Goal: Task Accomplishment & Management: Use online tool/utility

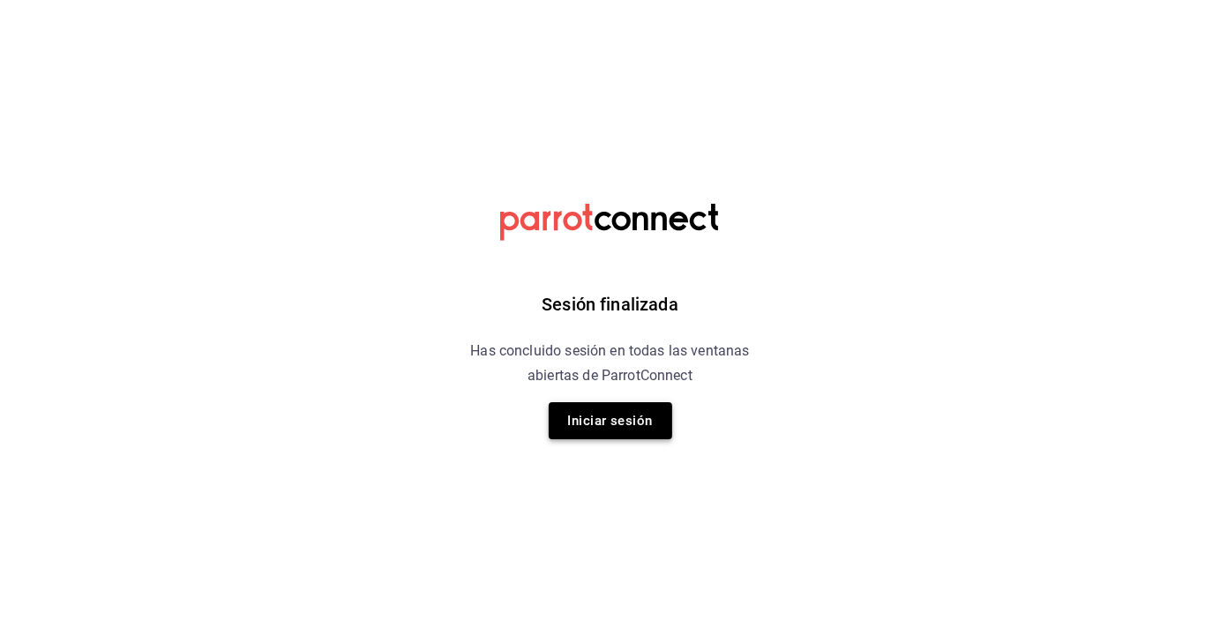
click at [623, 429] on button "Iniciar sesión" at bounding box center [609, 420] width 123 height 37
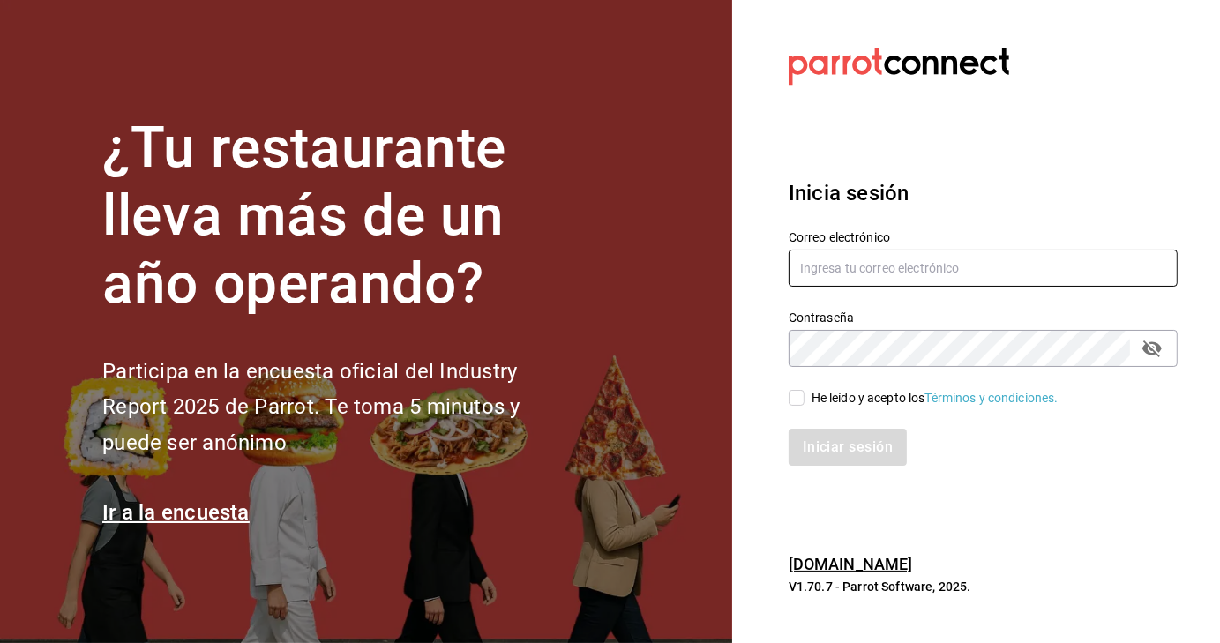
click at [851, 264] on input "text" at bounding box center [982, 268] width 389 height 37
type input "contacto@maoza.com.mx"
click at [799, 399] on input "He leído y acepto los Términos y condiciones." at bounding box center [796, 398] width 16 height 16
checkbox input "true"
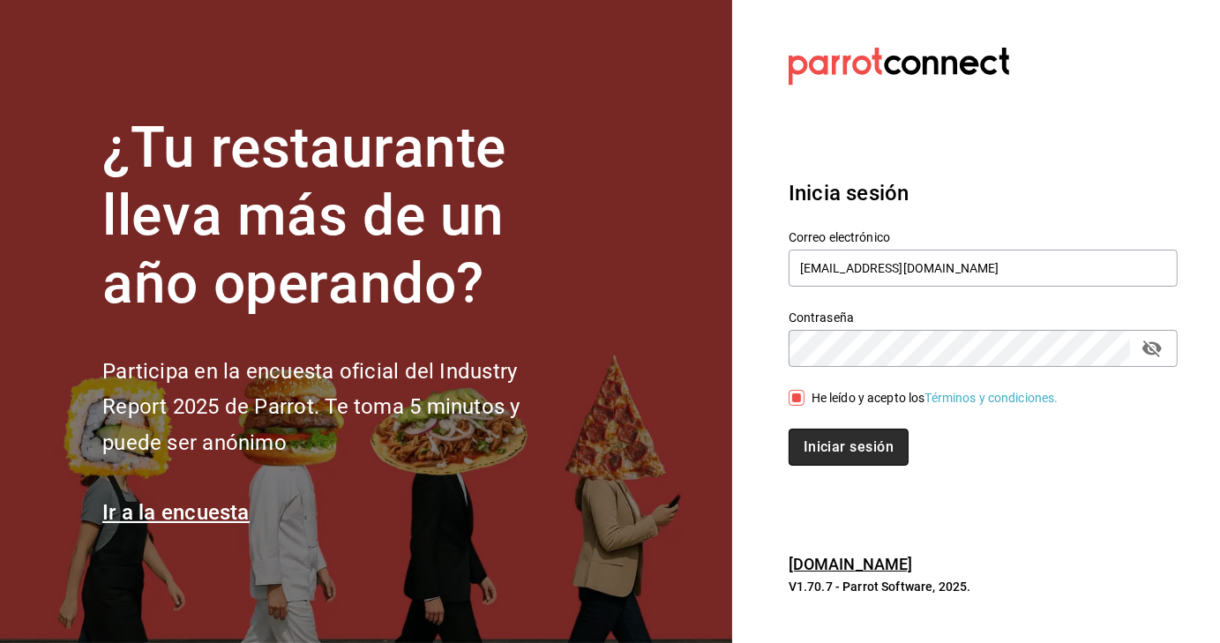
click at [818, 443] on button "Iniciar sesión" at bounding box center [848, 447] width 120 height 37
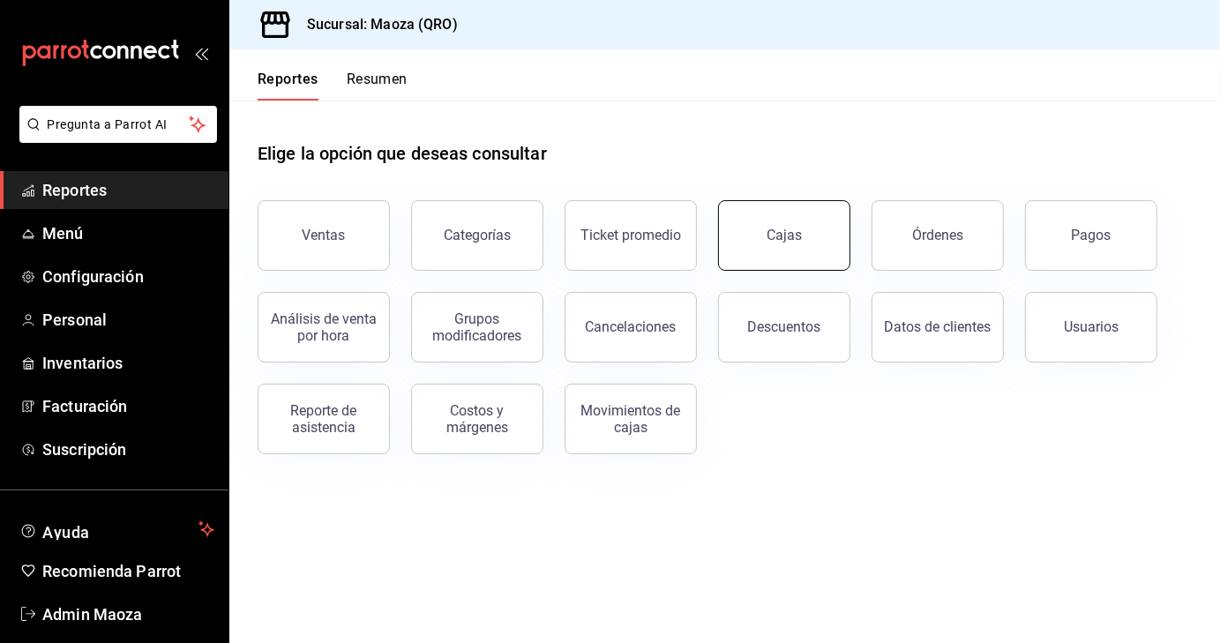
click at [775, 246] on link "Cajas" at bounding box center [784, 235] width 132 height 71
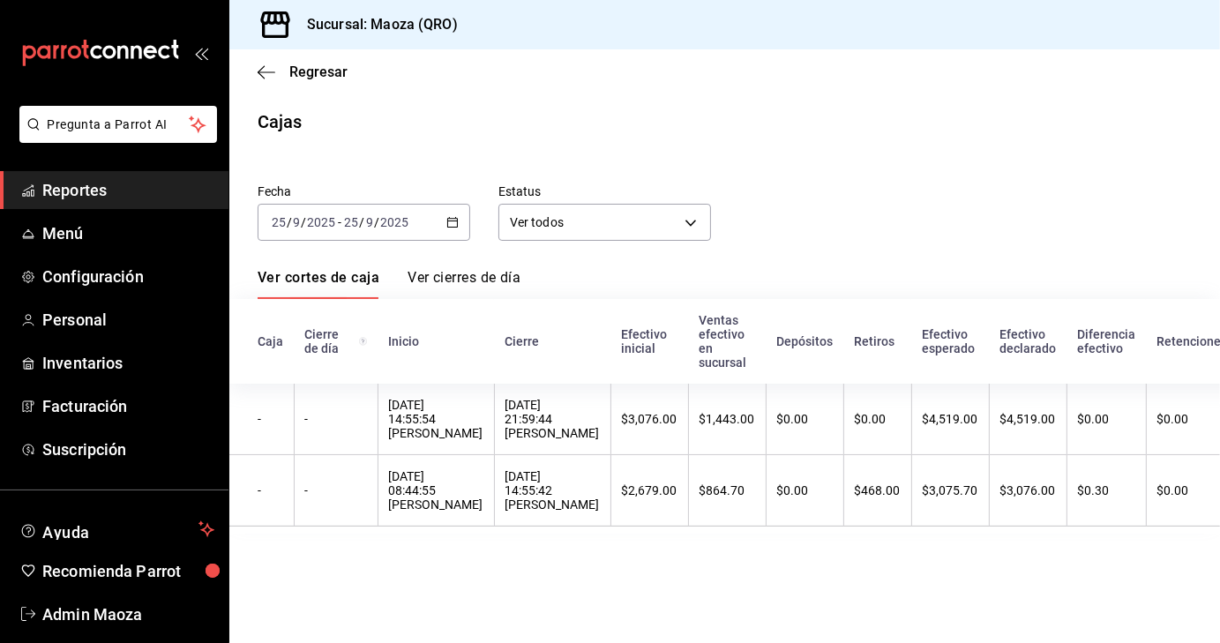
click at [457, 224] on \(Stroke\) "button" at bounding box center [452, 223] width 11 height 10
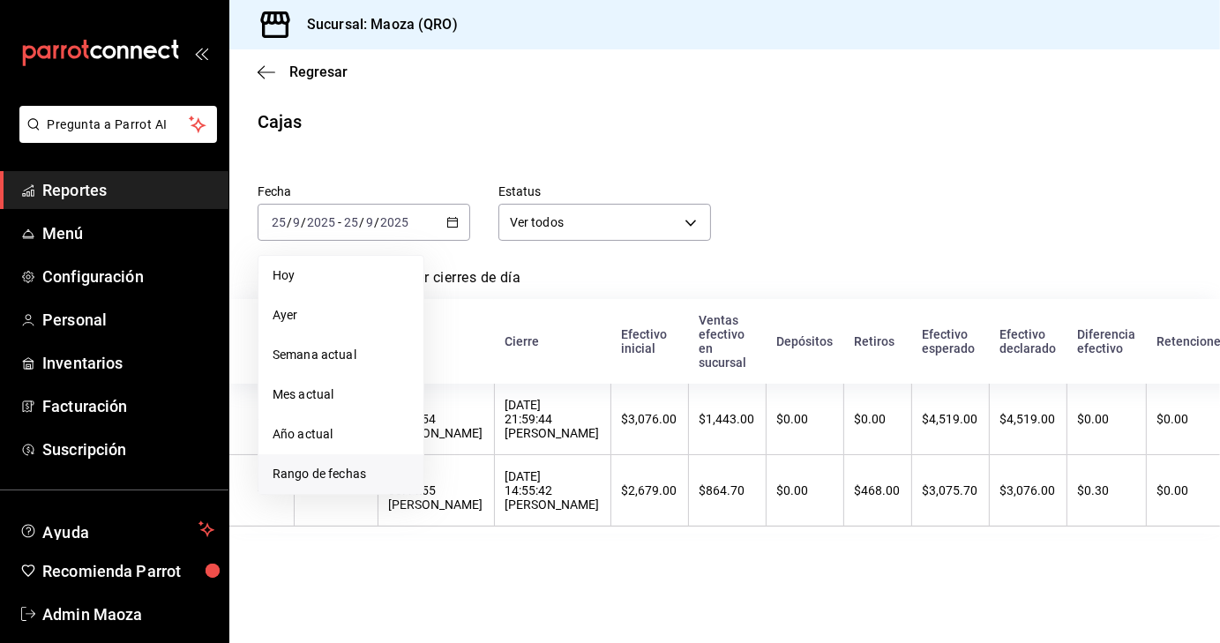
click at [298, 473] on span "Rango de fechas" at bounding box center [340, 474] width 137 height 19
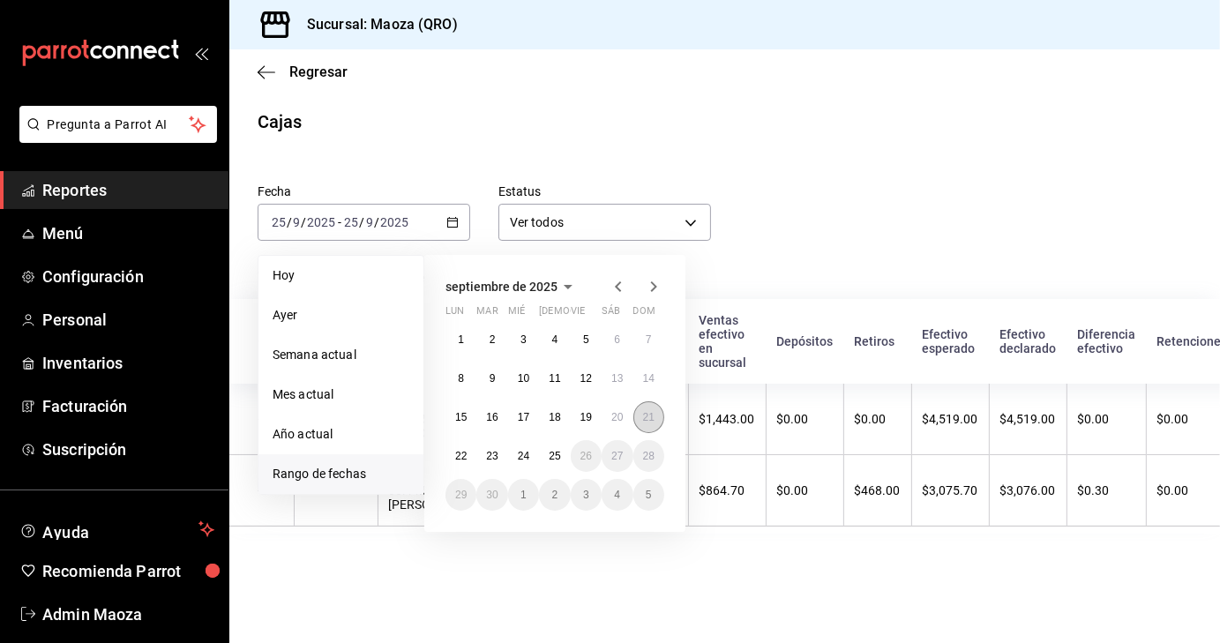
click at [653, 421] on abbr "21" at bounding box center [648, 417] width 11 height 12
click at [554, 454] on abbr "25" at bounding box center [553, 456] width 11 height 12
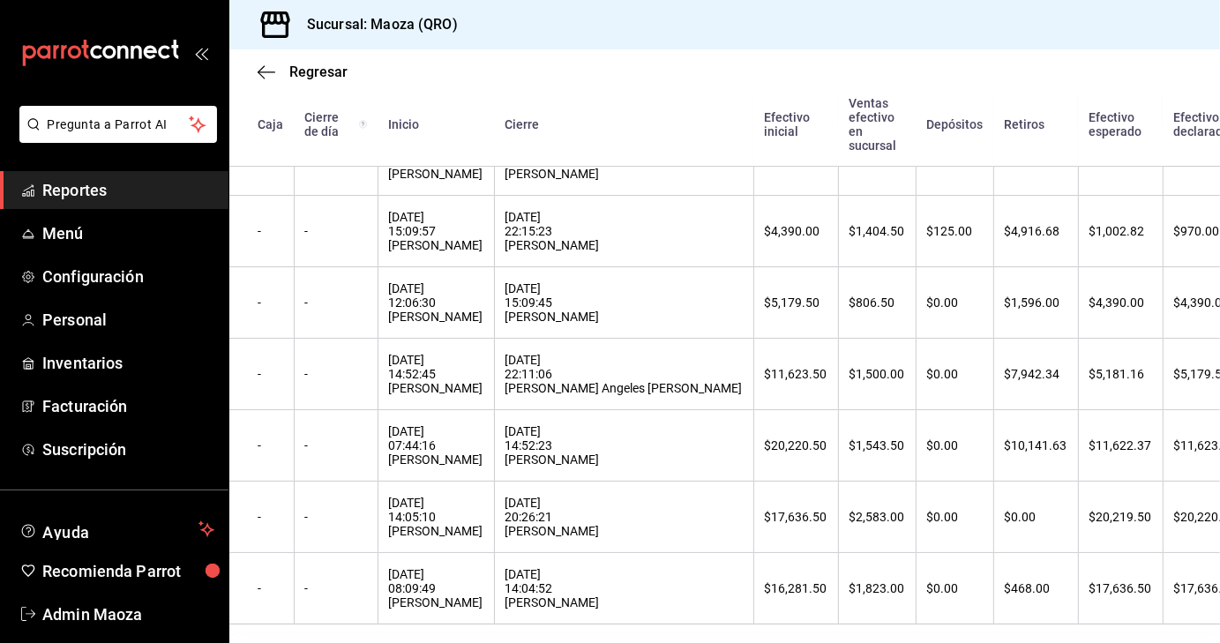
scroll to position [558, 0]
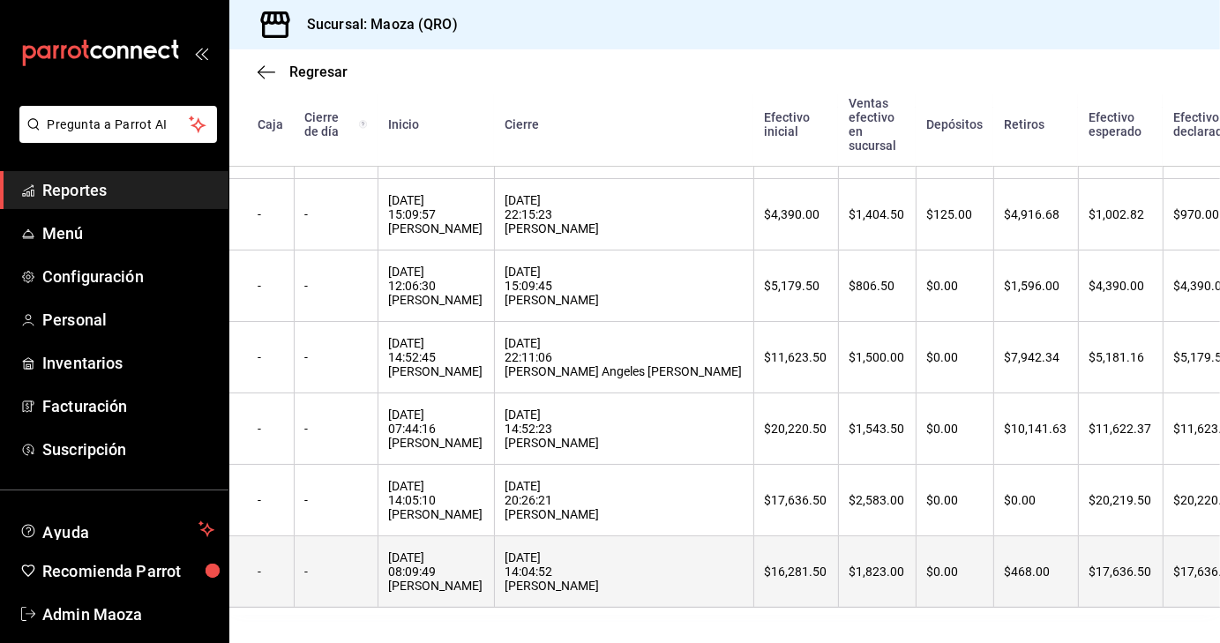
click at [441, 550] on div "[DATE] 08:09:49 [PERSON_NAME]" at bounding box center [436, 571] width 94 height 42
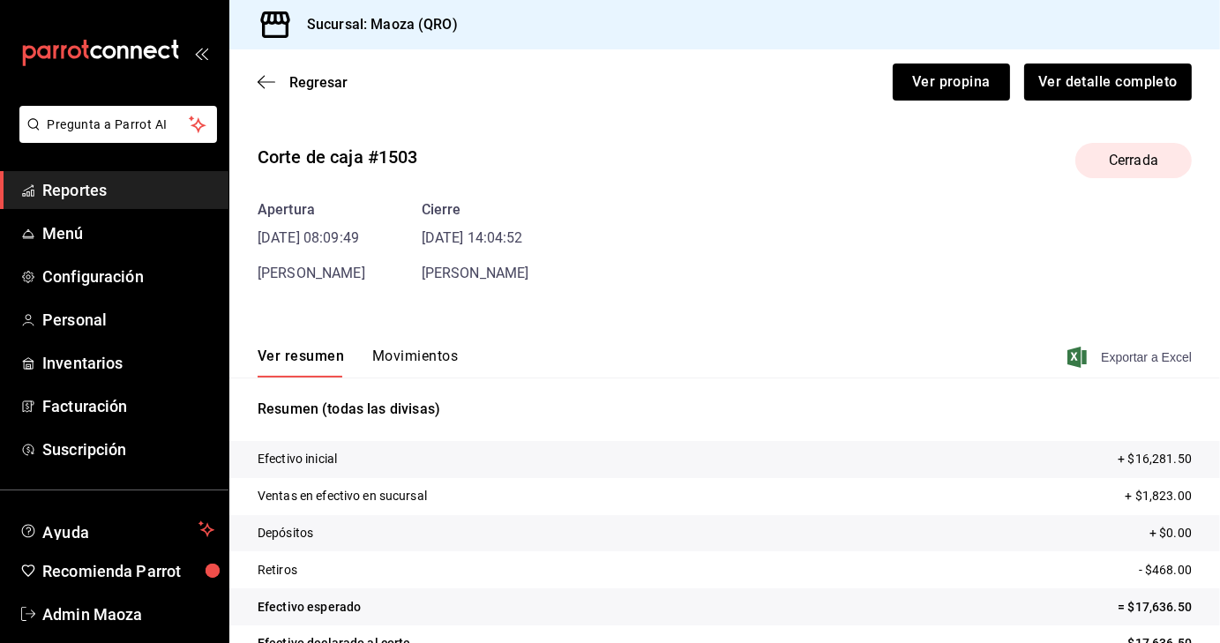
click at [1103, 354] on span "Exportar a Excel" at bounding box center [1130, 357] width 121 height 21
click at [319, 78] on span "Regresar" at bounding box center [318, 82] width 58 height 17
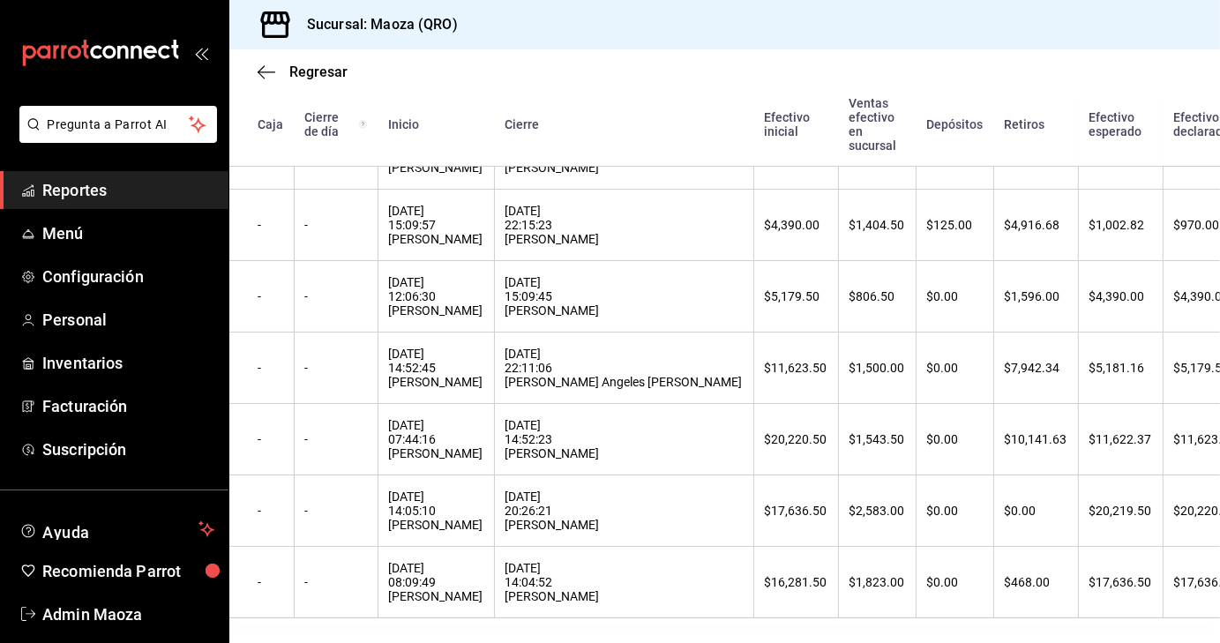
scroll to position [513, 0]
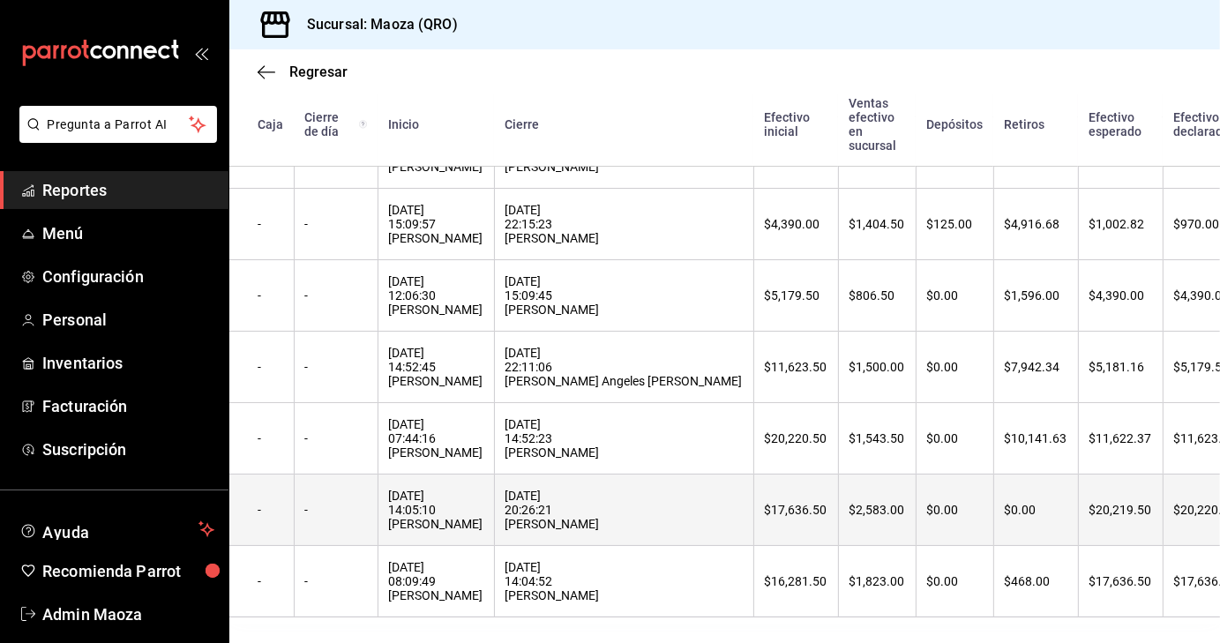
click at [428, 531] on div "[DATE] 14:05:10 [PERSON_NAME]" at bounding box center [436, 510] width 94 height 42
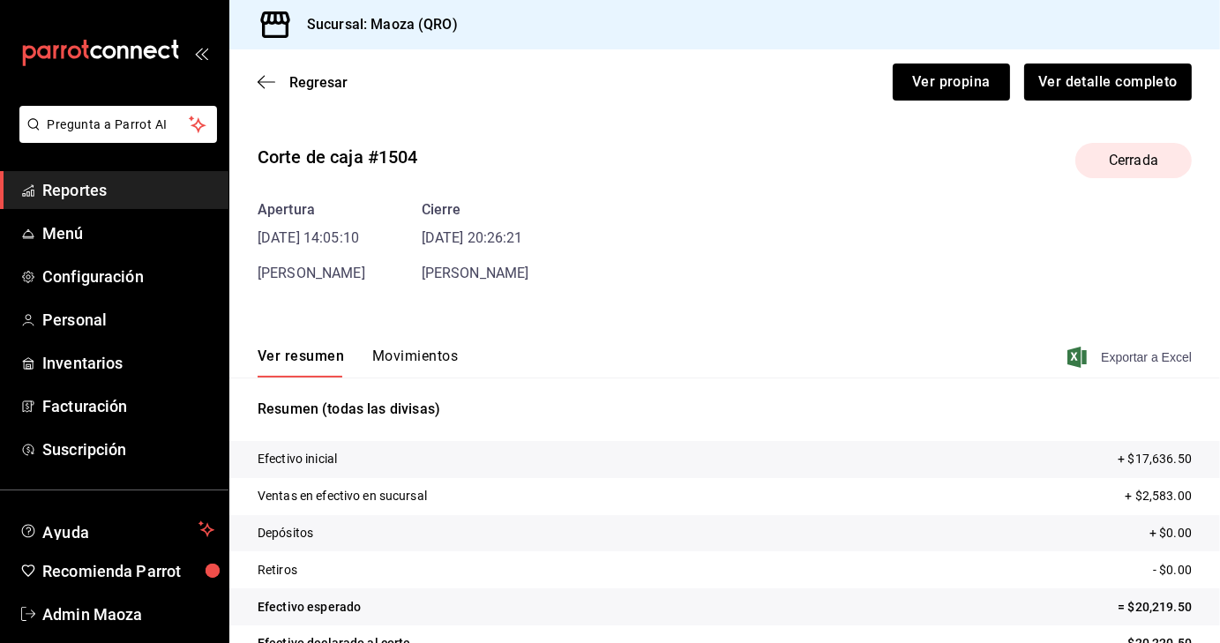
click at [1130, 357] on span "Exportar a Excel" at bounding box center [1130, 357] width 121 height 21
click at [319, 77] on span "Regresar" at bounding box center [318, 82] width 58 height 17
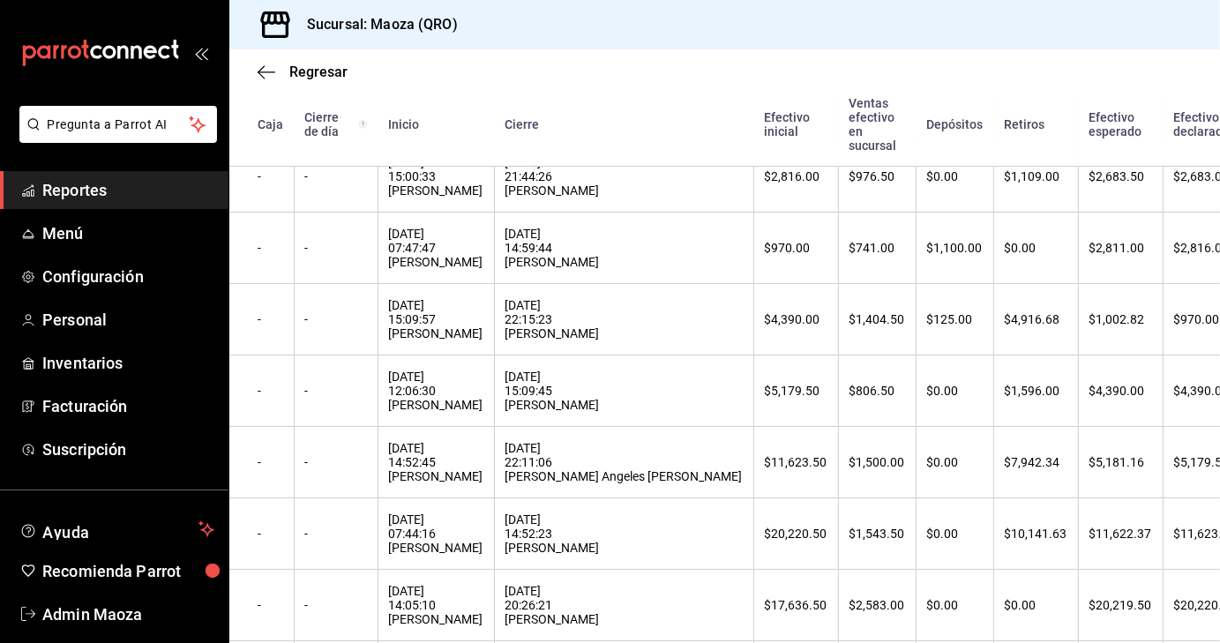
scroll to position [420, 0]
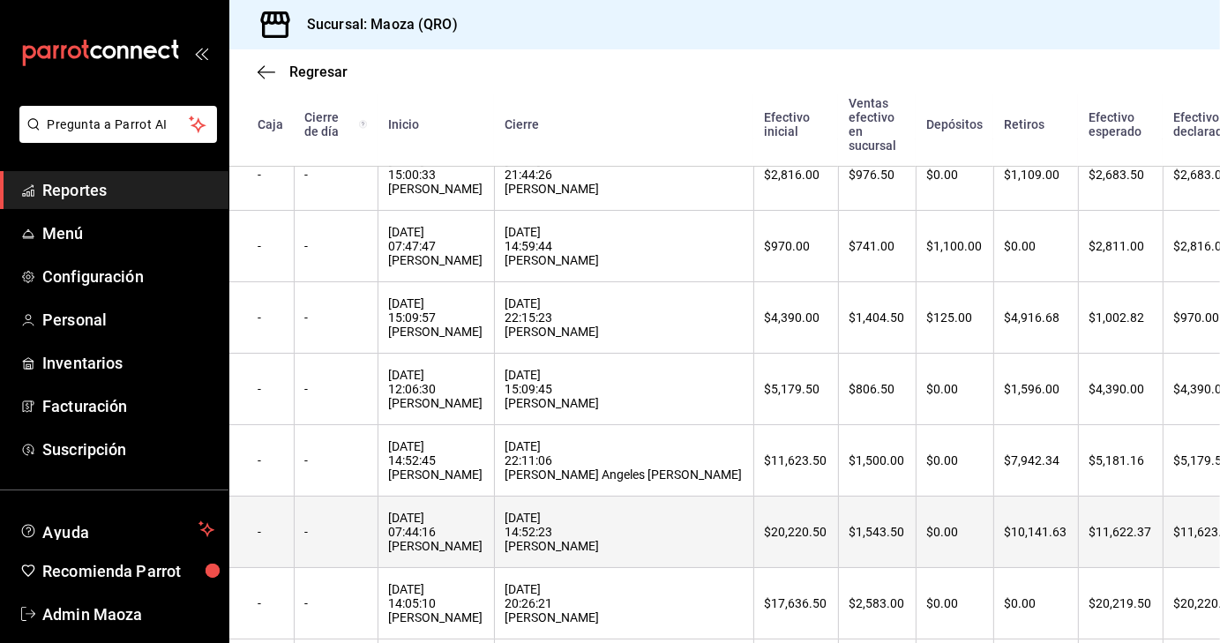
click at [454, 540] on div "[DATE] 07:44:16 [PERSON_NAME]" at bounding box center [436, 532] width 94 height 42
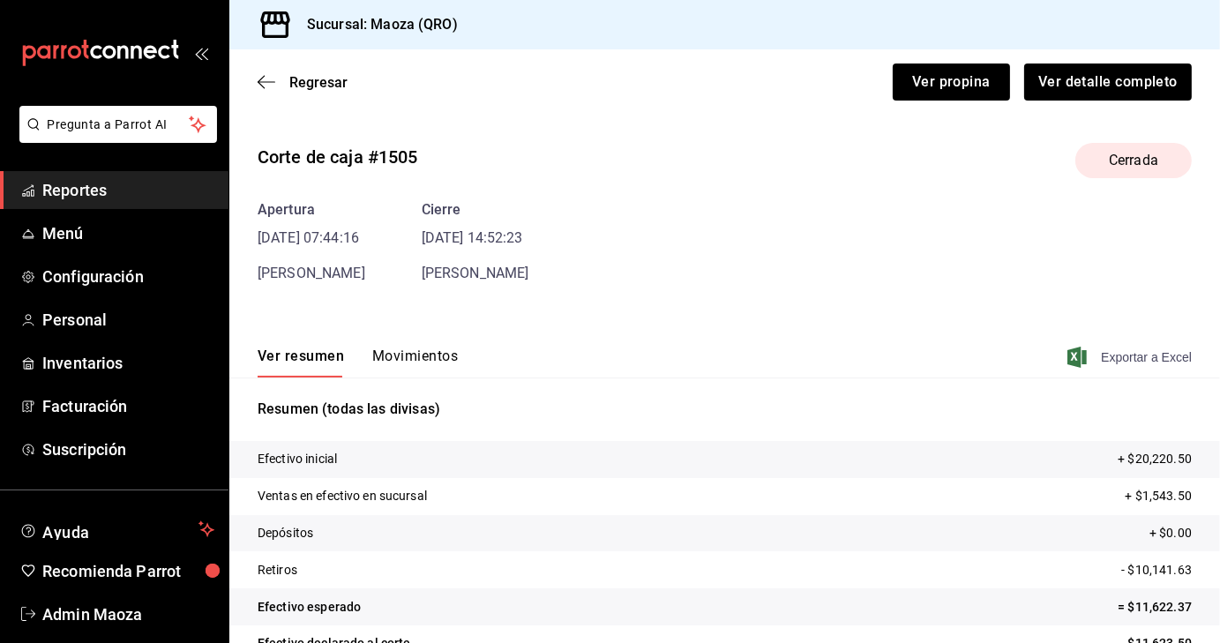
click at [1112, 351] on span "Exportar a Excel" at bounding box center [1130, 357] width 121 height 21
click at [314, 79] on span "Regresar" at bounding box center [318, 82] width 58 height 17
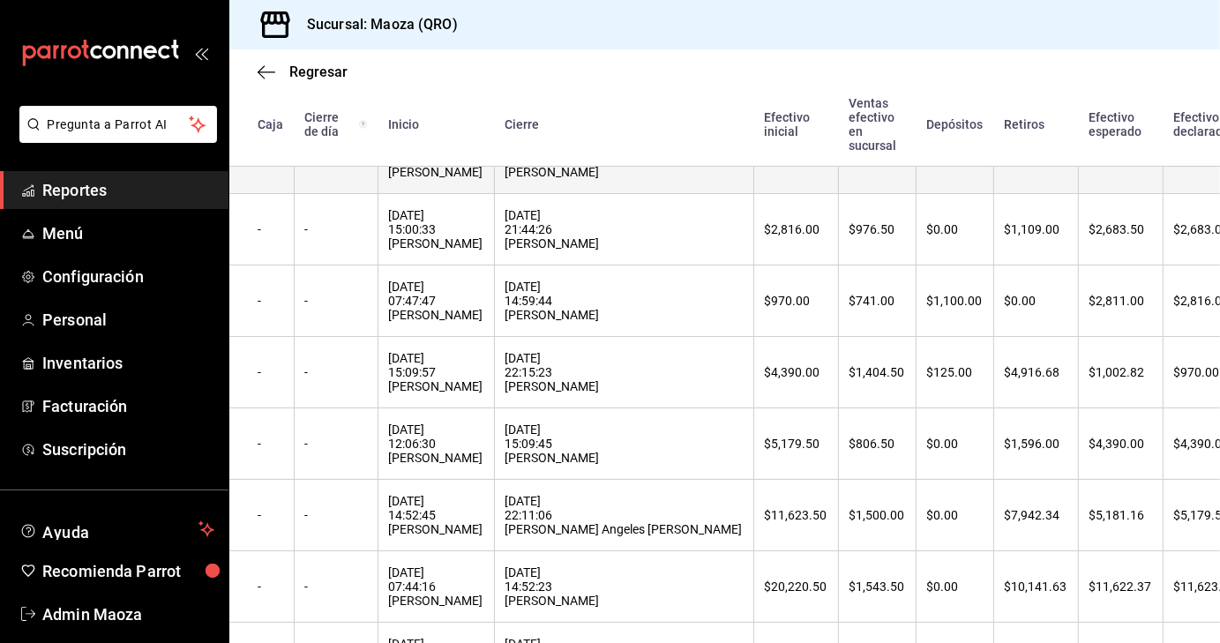
scroll to position [364, 0]
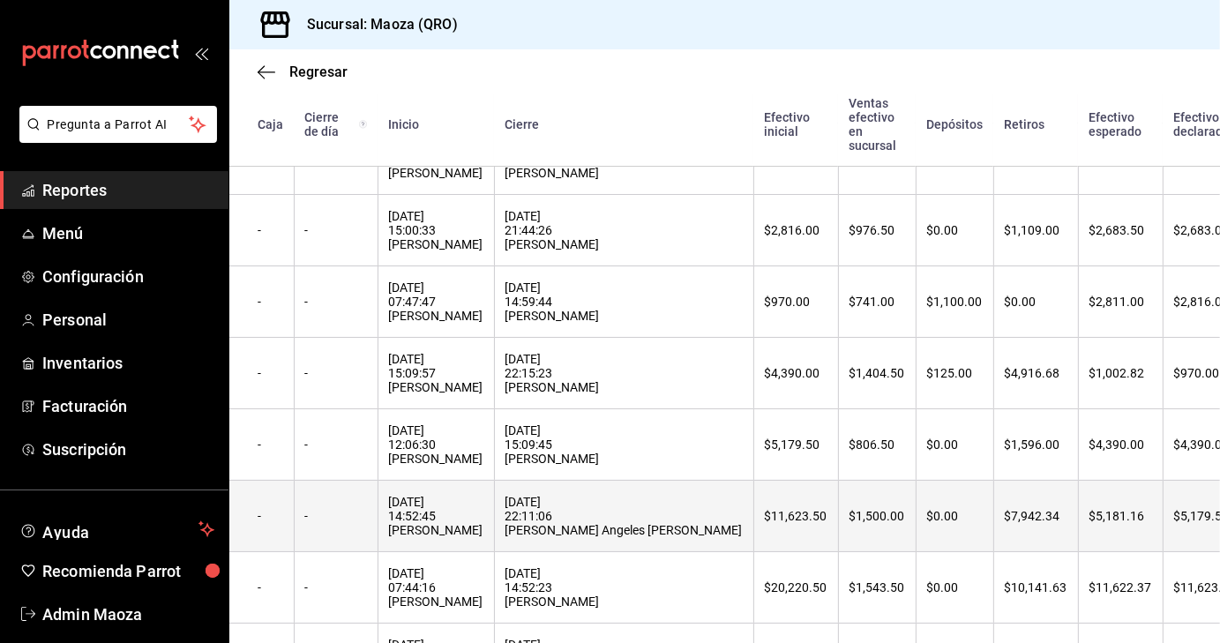
click at [438, 523] on div "[DATE] 14:52:45 [PERSON_NAME]" at bounding box center [436, 516] width 94 height 42
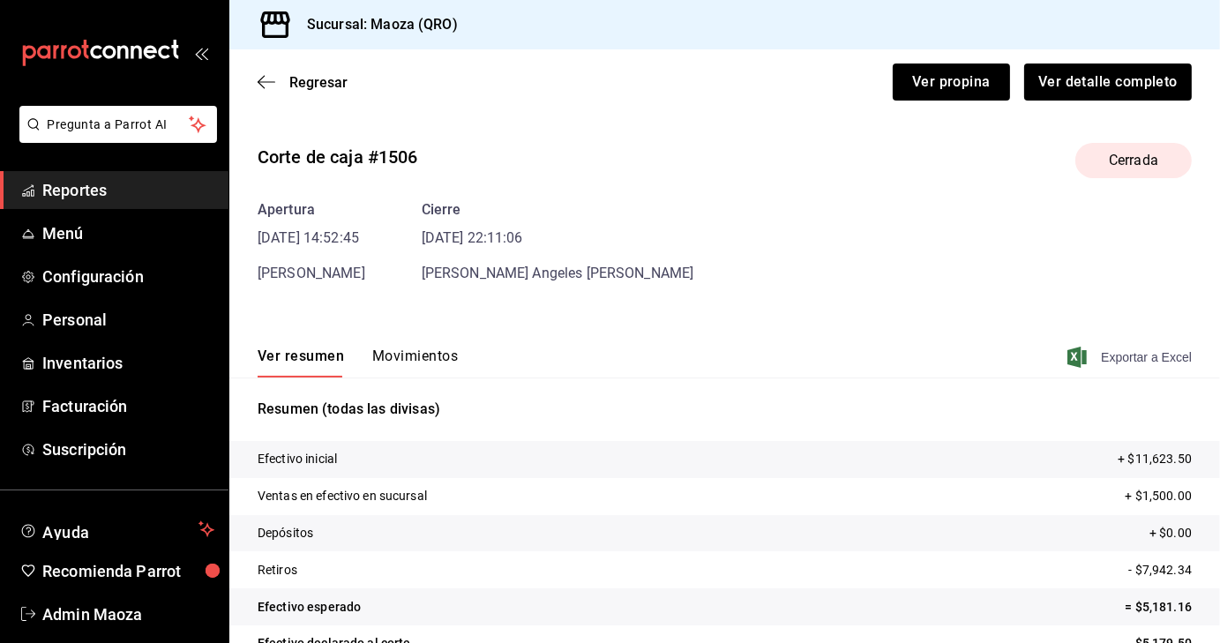
click at [1134, 352] on span "Exportar a Excel" at bounding box center [1130, 357] width 121 height 21
click at [314, 82] on span "Regresar" at bounding box center [318, 82] width 58 height 17
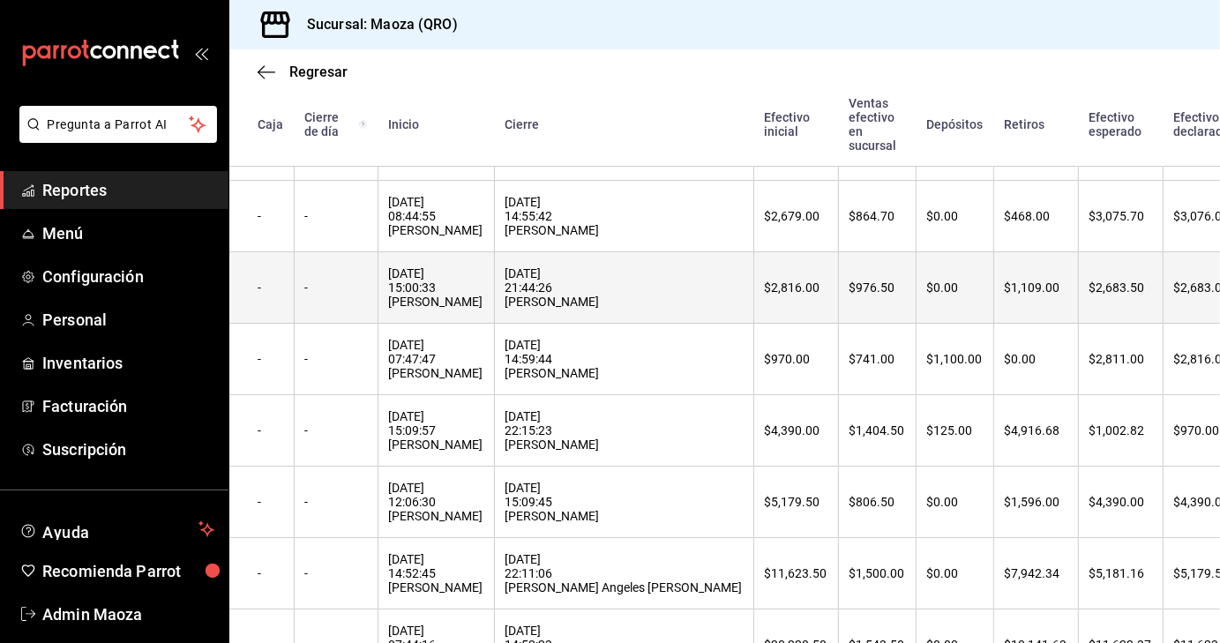
scroll to position [307, 0]
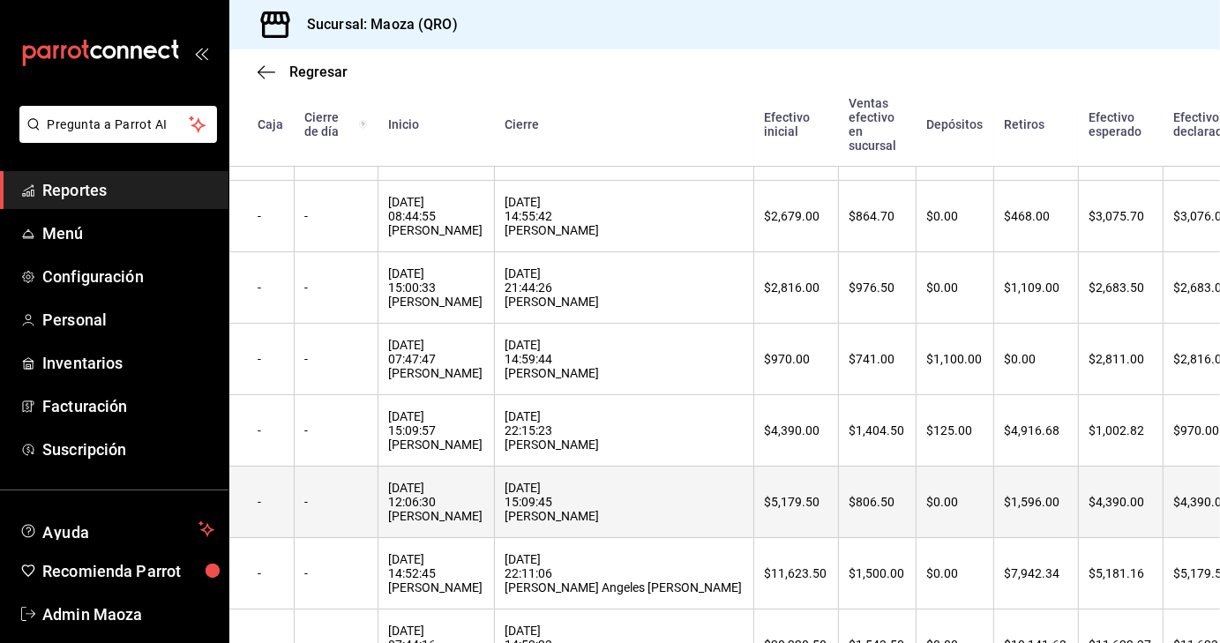
click at [427, 505] on div "[DATE] 12:06:30 [PERSON_NAME]" at bounding box center [436, 502] width 94 height 42
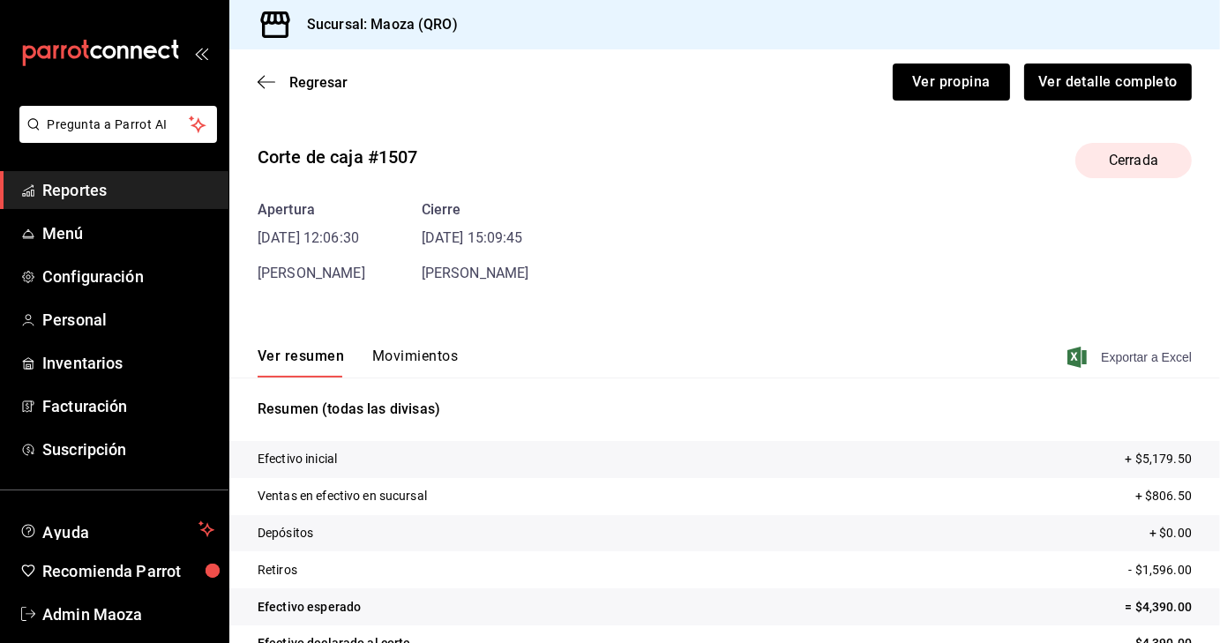
click at [1112, 353] on span "Exportar a Excel" at bounding box center [1130, 357] width 121 height 21
click at [305, 78] on span "Regresar" at bounding box center [318, 82] width 58 height 17
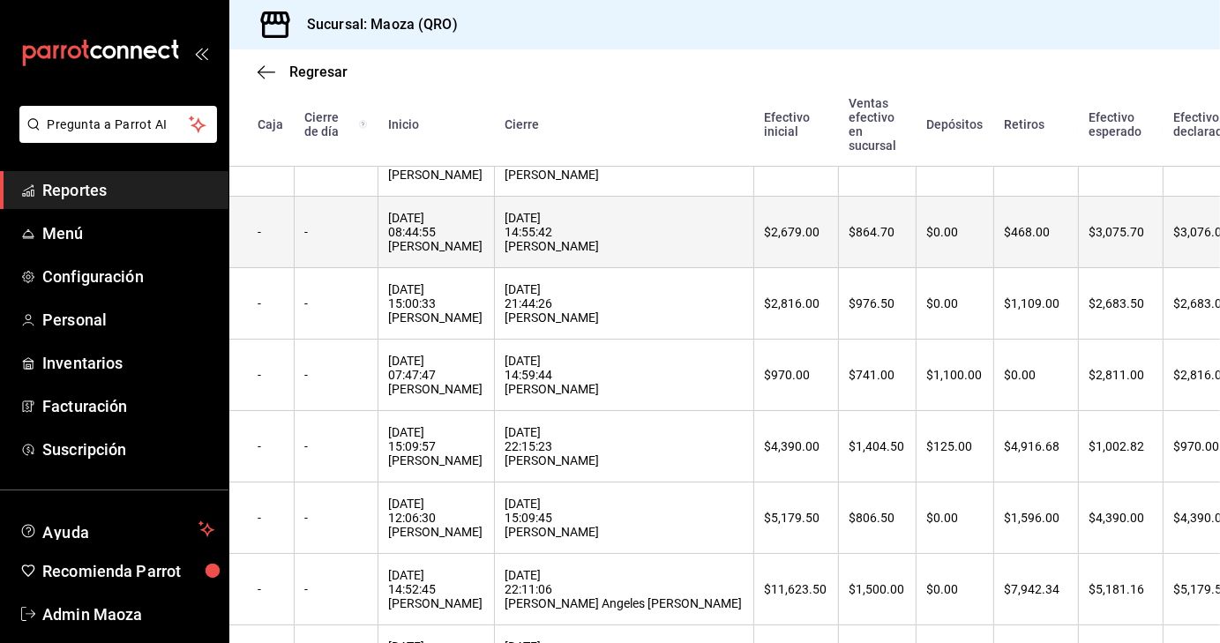
scroll to position [290, 0]
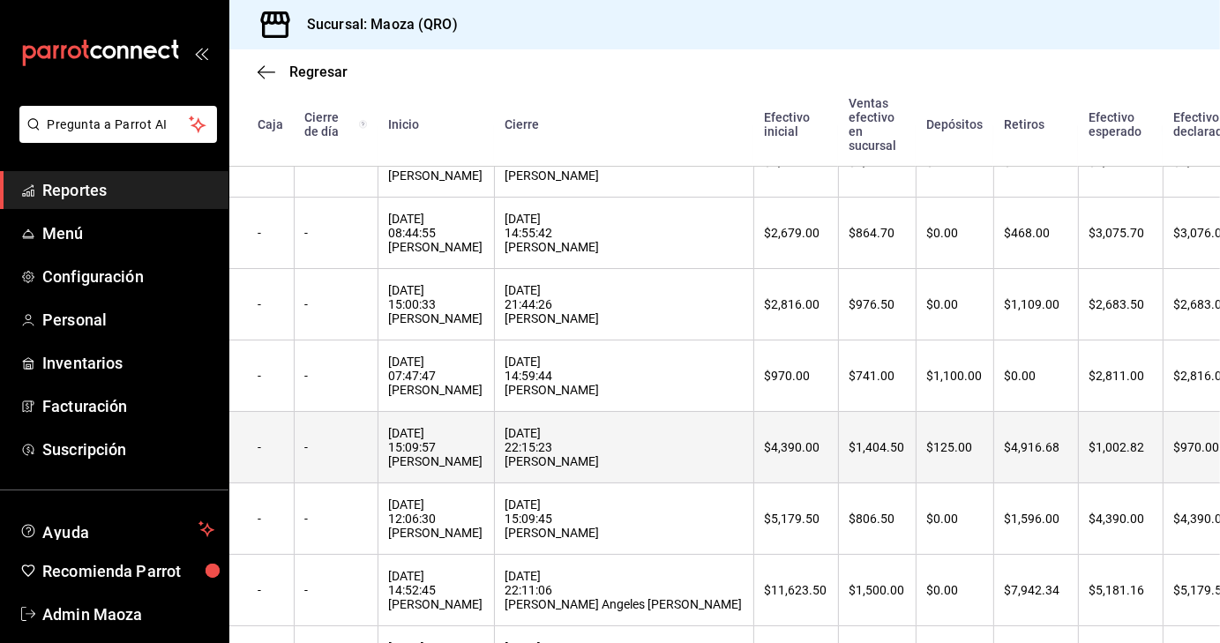
click at [414, 451] on div "[DATE] 15:09:57 [PERSON_NAME]" at bounding box center [436, 447] width 94 height 42
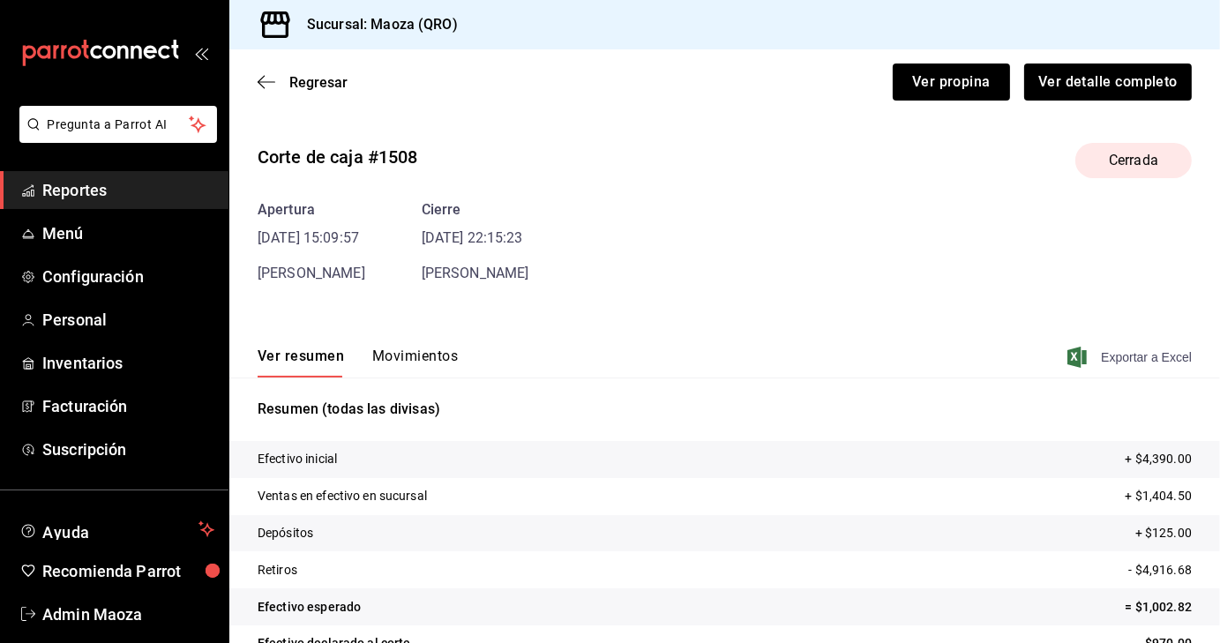
click at [1119, 350] on span "Exportar a Excel" at bounding box center [1130, 357] width 121 height 21
click at [330, 87] on span "Regresar" at bounding box center [318, 82] width 58 height 17
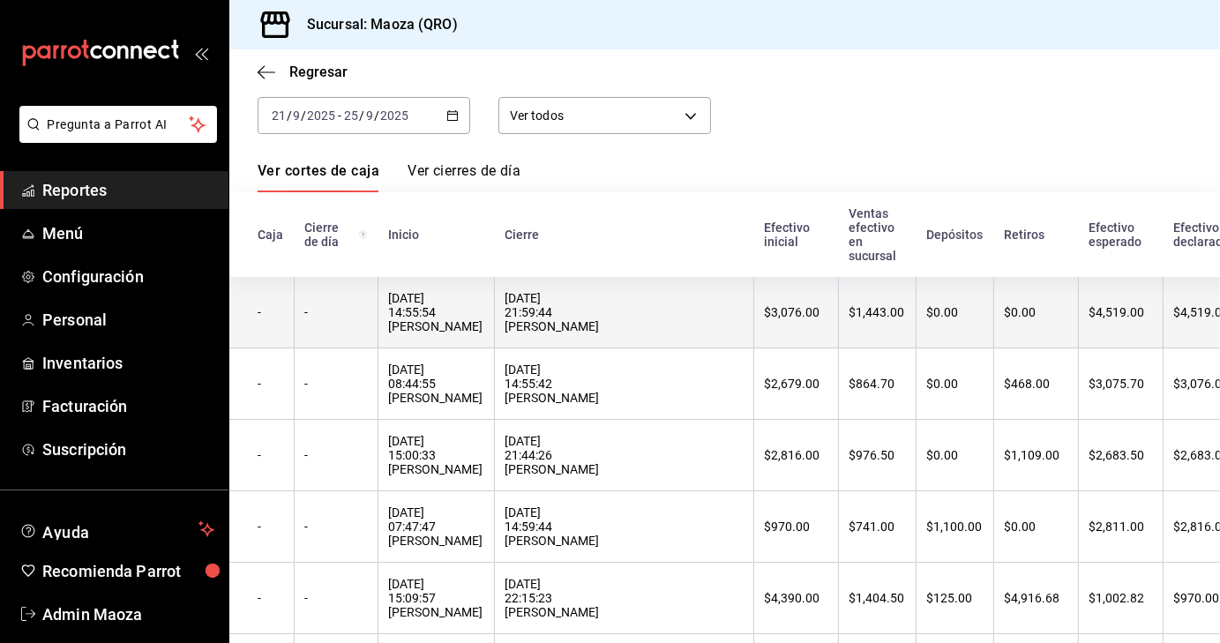
scroll to position [108, 0]
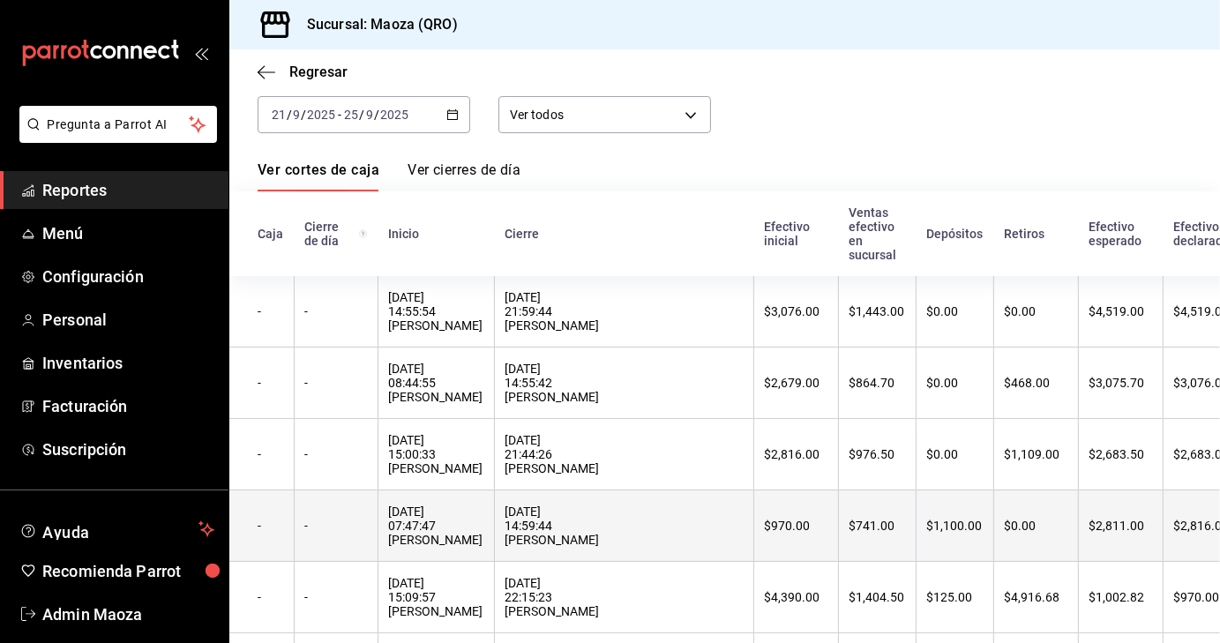
click at [444, 535] on div "[DATE] 07:47:47 [PERSON_NAME]" at bounding box center [436, 525] width 94 height 42
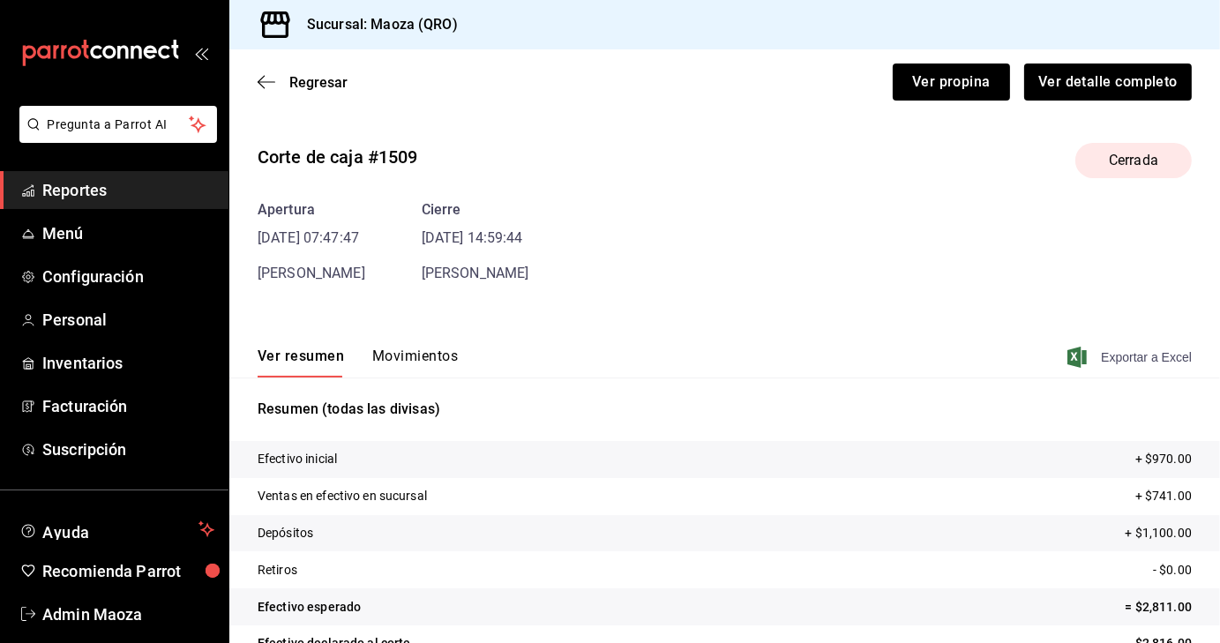
click at [1108, 354] on span "Exportar a Excel" at bounding box center [1130, 357] width 121 height 21
click at [315, 79] on span "Regresar" at bounding box center [318, 82] width 58 height 17
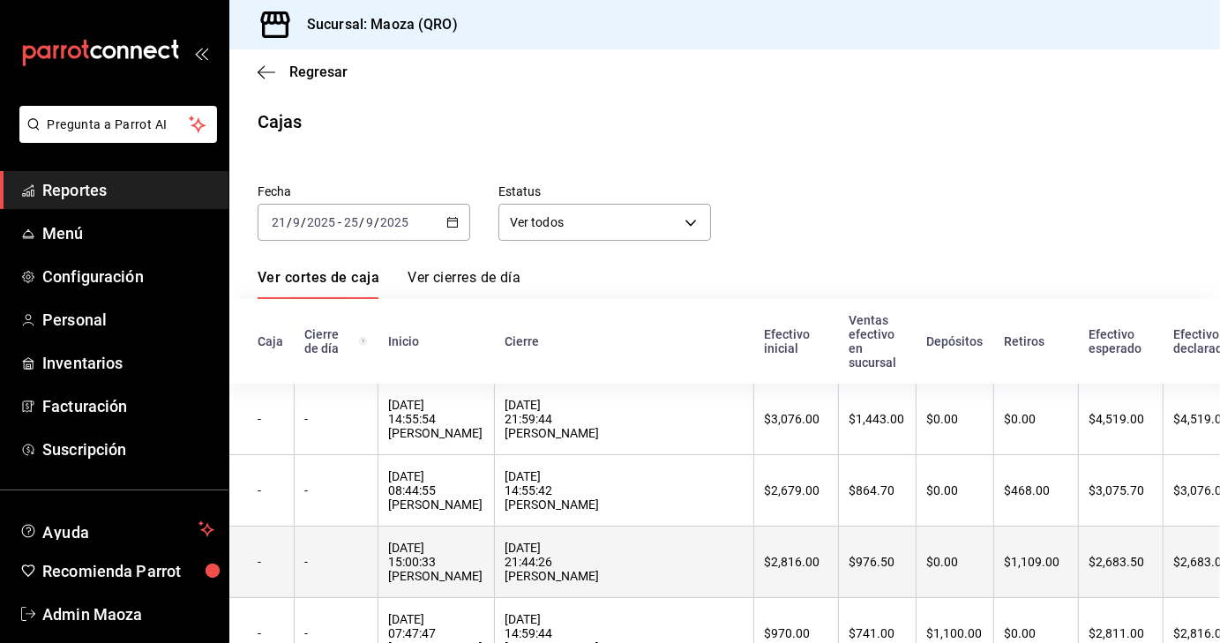
click at [441, 545] on th "[DATE] 15:00:33 [PERSON_NAME]" at bounding box center [435, 561] width 116 height 71
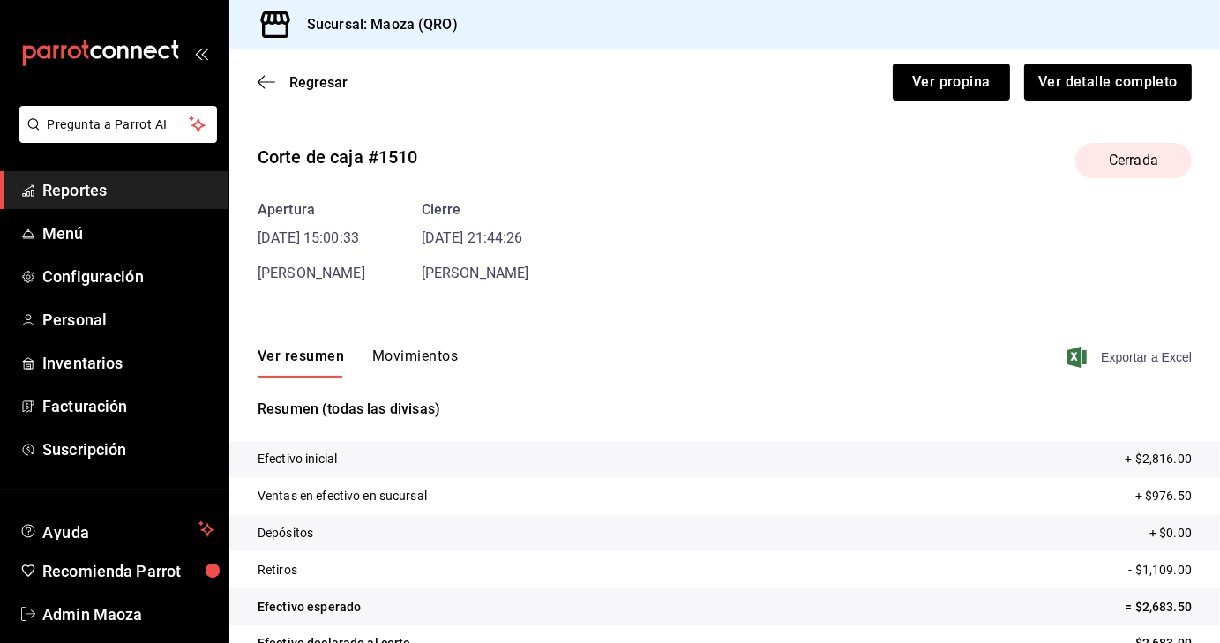
click at [1140, 354] on span "Exportar a Excel" at bounding box center [1130, 357] width 121 height 21
click at [314, 78] on span "Regresar" at bounding box center [318, 82] width 58 height 17
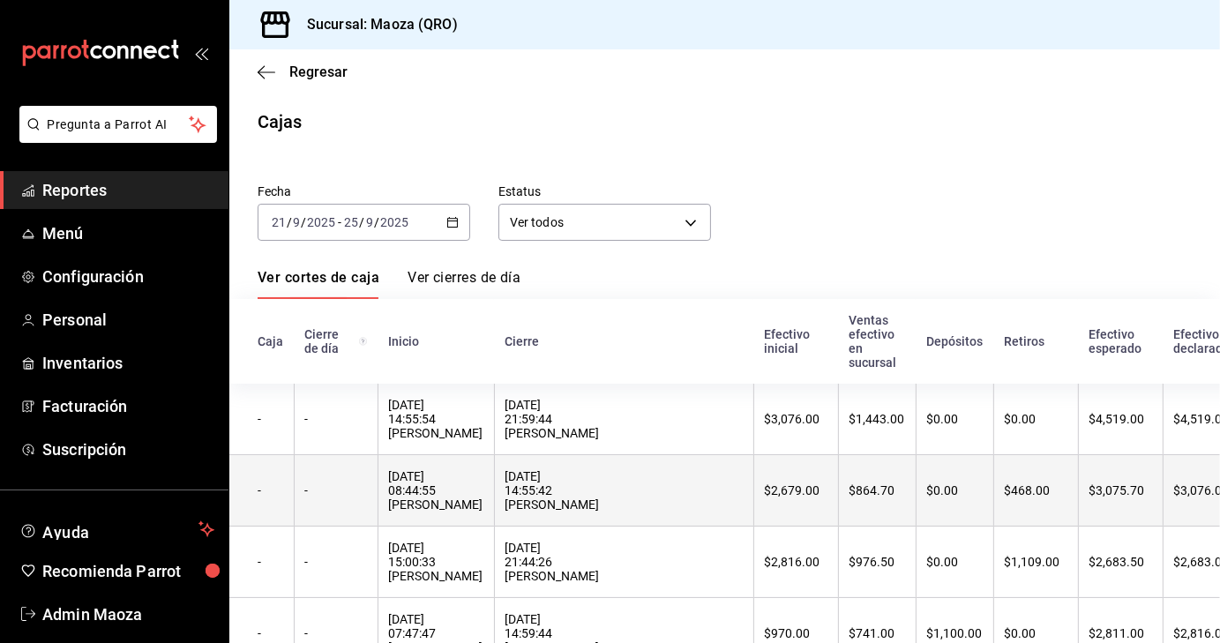
click at [426, 496] on div "[DATE] 08:44:55 [PERSON_NAME]" at bounding box center [436, 490] width 94 height 42
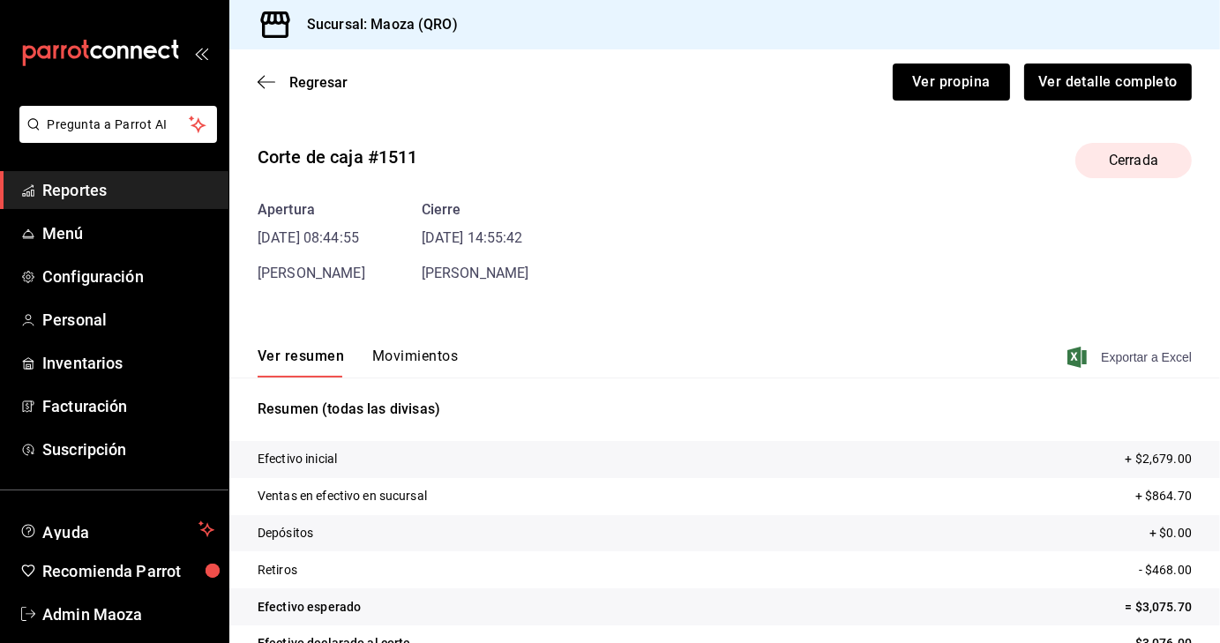
click at [1110, 354] on span "Exportar a Excel" at bounding box center [1130, 357] width 121 height 21
click at [308, 86] on span "Regresar" at bounding box center [318, 82] width 58 height 17
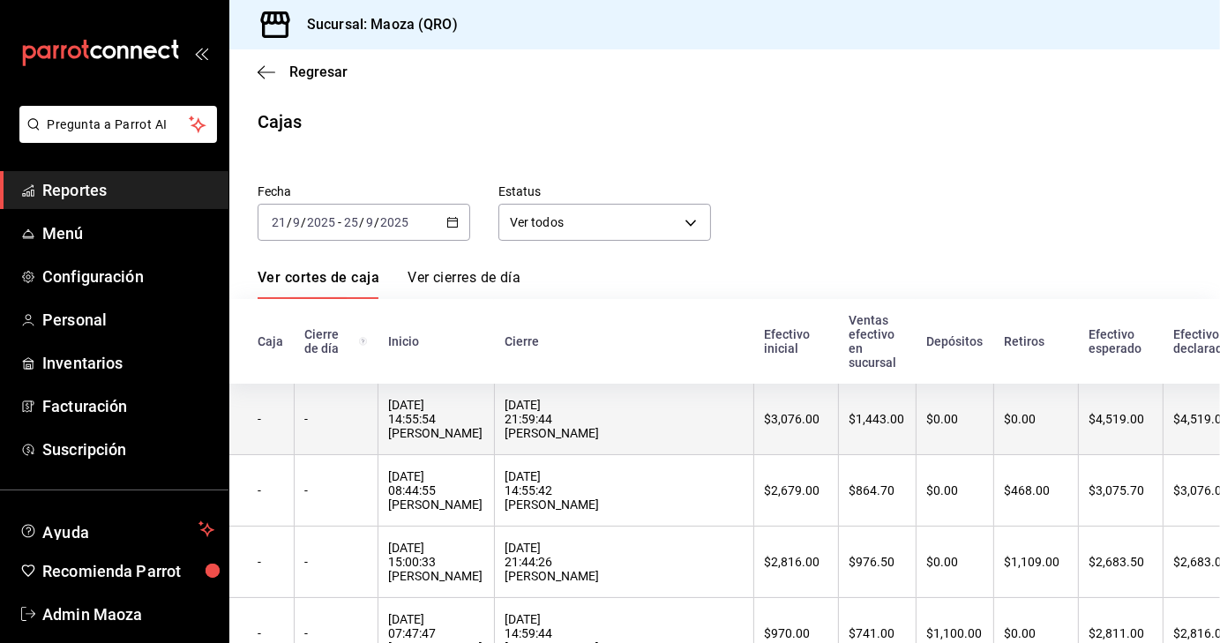
click at [433, 437] on div "[DATE] 14:55:54 [PERSON_NAME]" at bounding box center [436, 419] width 94 height 42
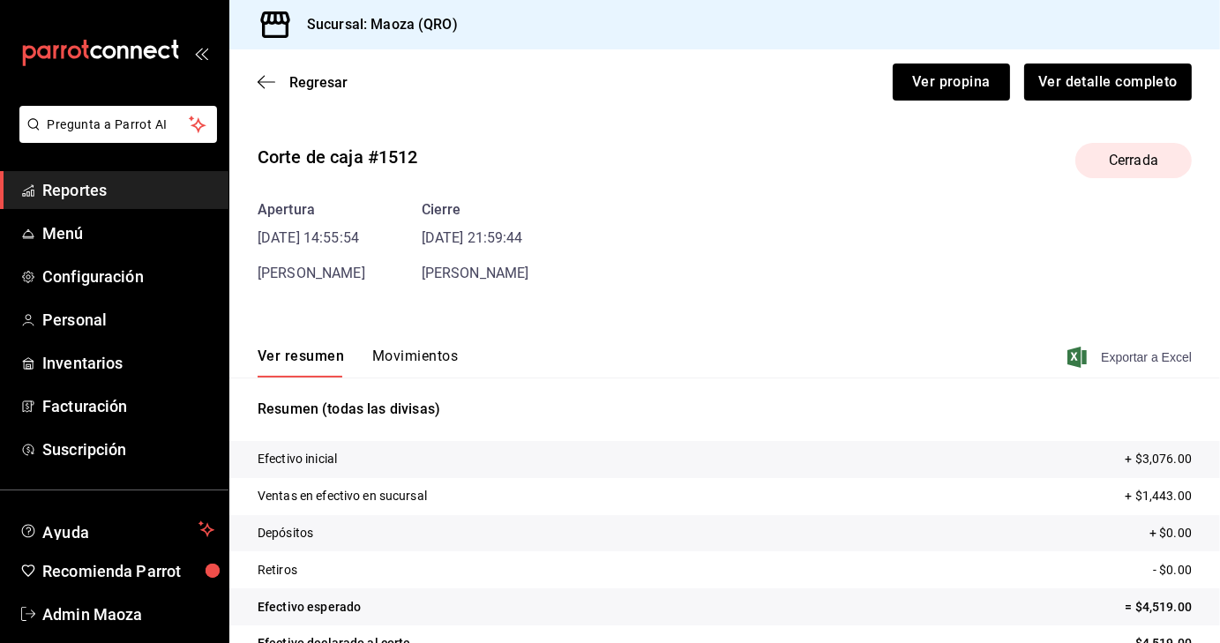
click at [1132, 355] on span "Exportar a Excel" at bounding box center [1130, 357] width 121 height 21
click at [324, 73] on div "Regresar Ver propina Ver detalle completo" at bounding box center [724, 81] width 990 height 65
click at [312, 80] on span "Regresar" at bounding box center [318, 82] width 58 height 17
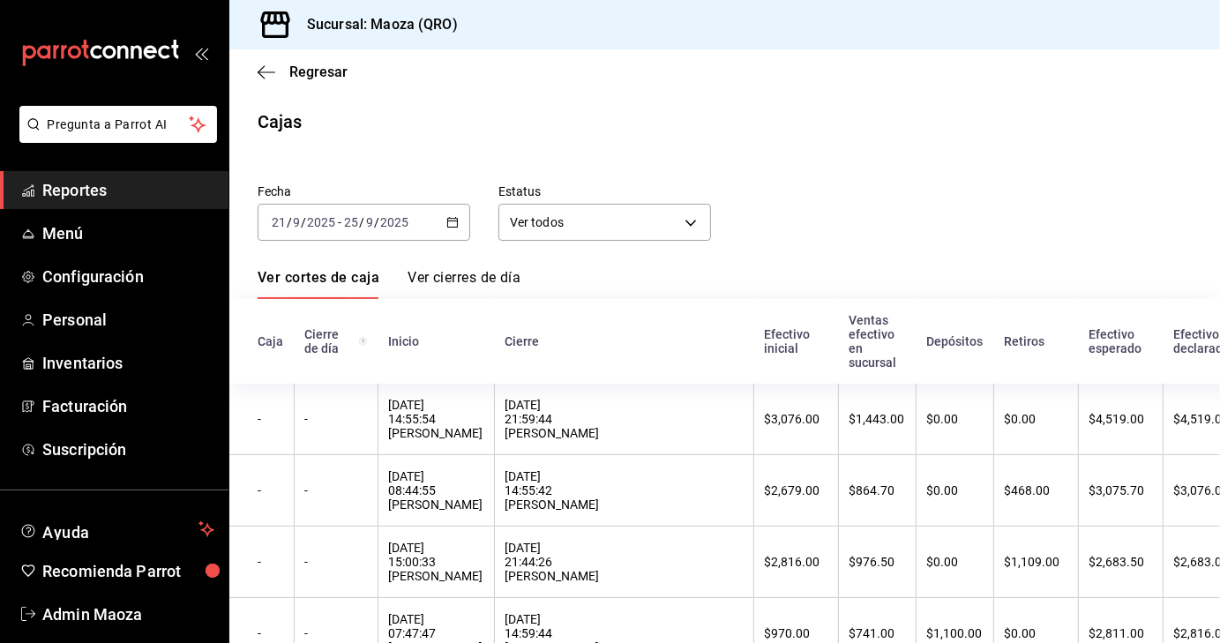
click at [312, 80] on div "Regresar" at bounding box center [724, 71] width 990 height 45
click at [313, 70] on span "Regresar" at bounding box center [318, 71] width 58 height 17
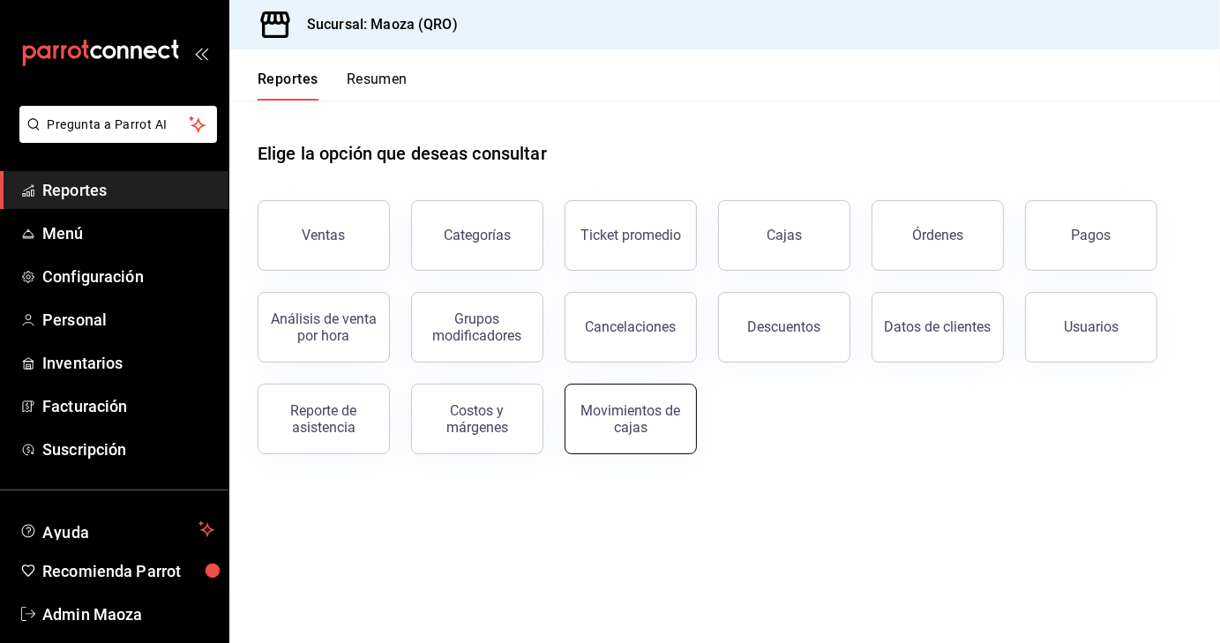
click at [601, 394] on button "Movimientos de cajas" at bounding box center [630, 419] width 132 height 71
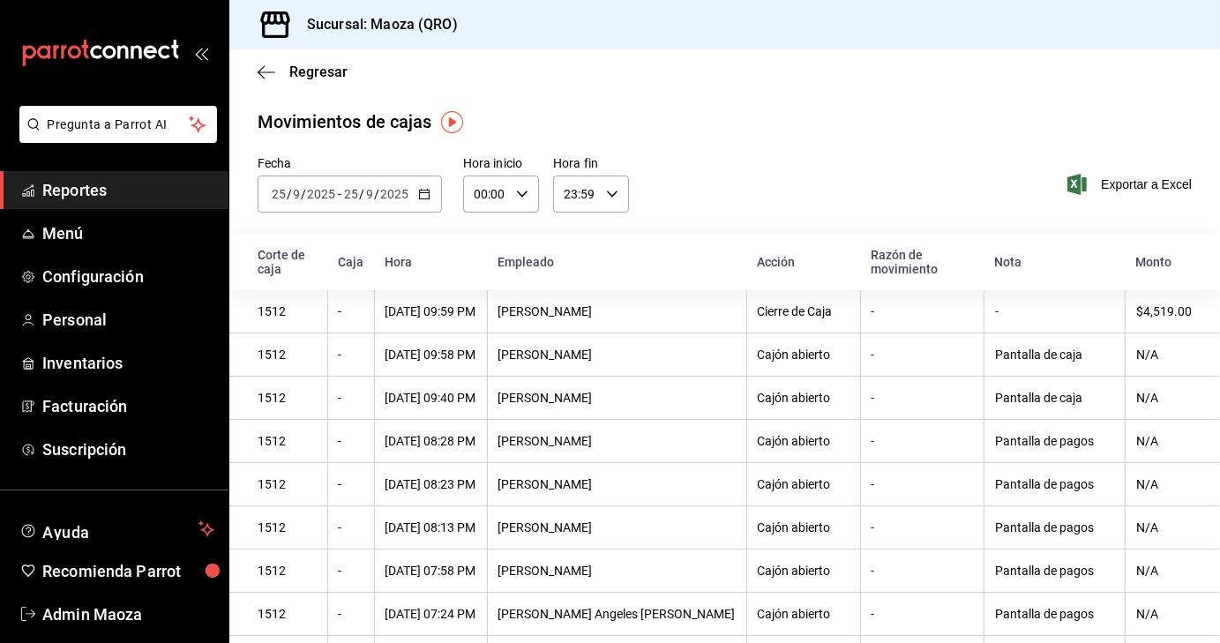
click at [427, 190] on icon "button" at bounding box center [424, 194] width 12 height 12
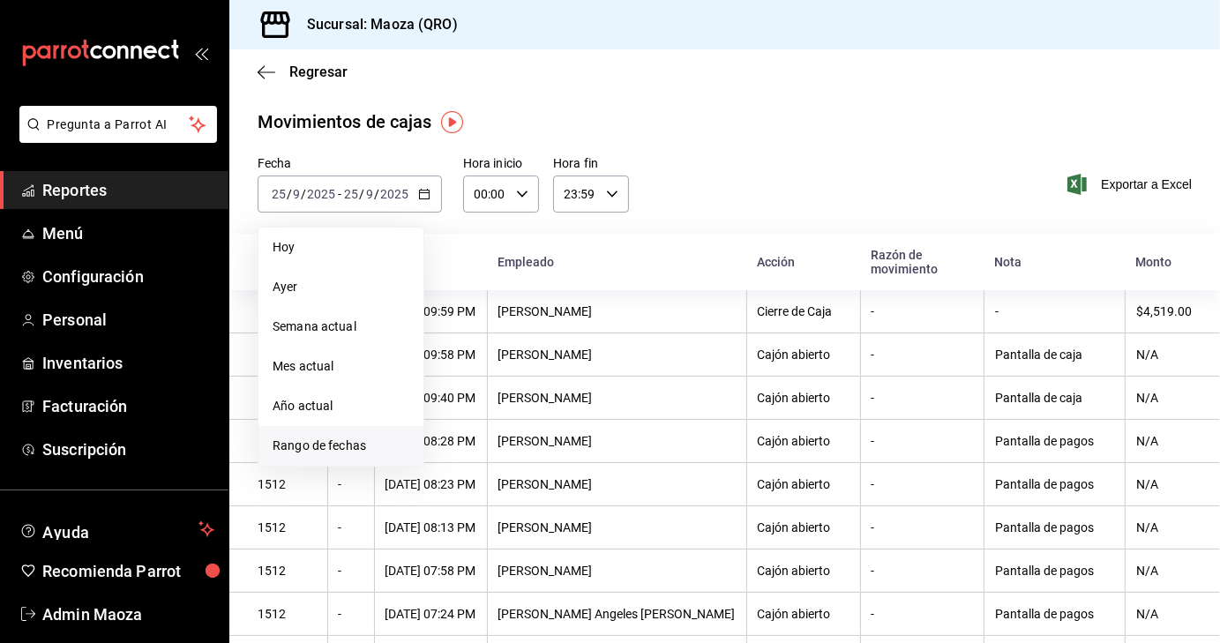
click at [341, 438] on span "Rango de fechas" at bounding box center [340, 445] width 137 height 19
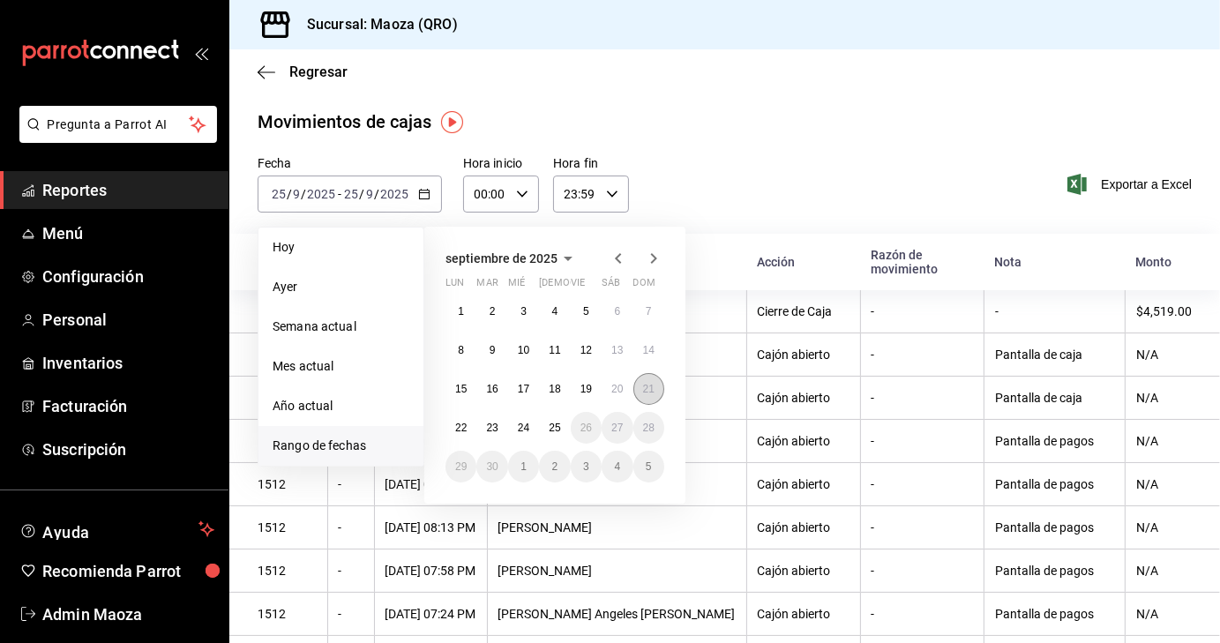
click at [648, 392] on abbr "21" at bounding box center [648, 389] width 11 height 12
click at [563, 422] on button "25" at bounding box center [554, 428] width 31 height 32
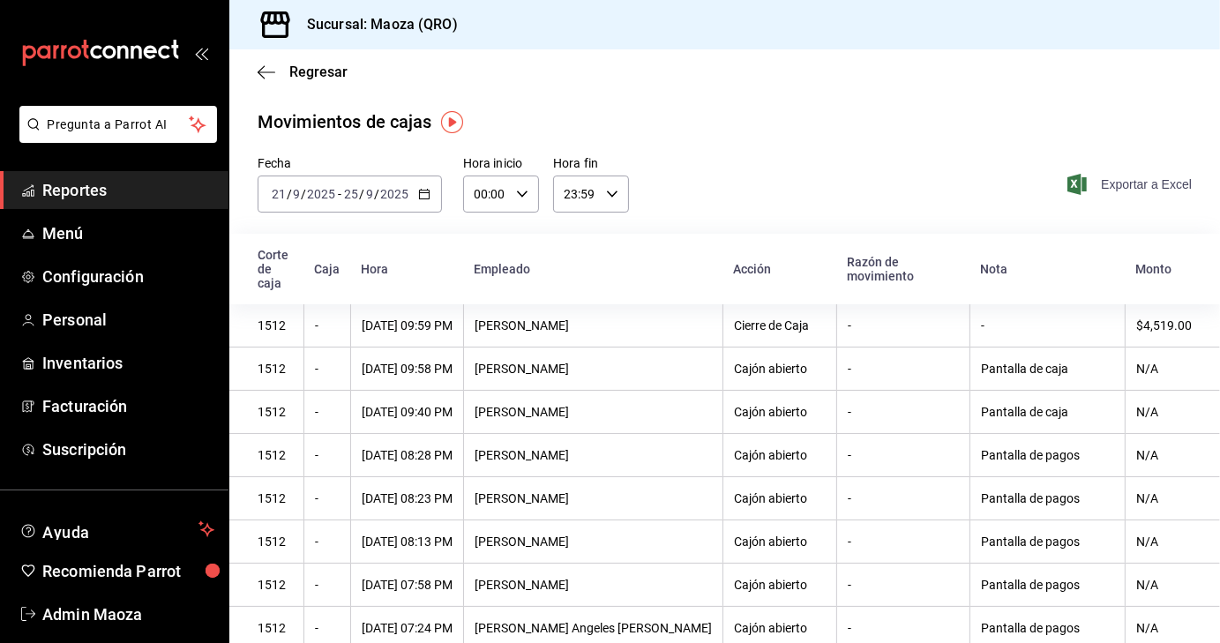
click at [1129, 185] on span "Exportar a Excel" at bounding box center [1130, 184] width 121 height 21
